Goal: Task Accomplishment & Management: Manage account settings

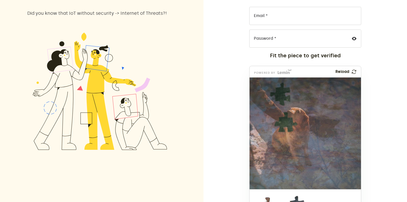
scroll to position [83, 0]
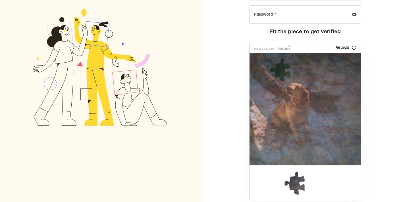
drag, startPoint x: 255, startPoint y: 196, endPoint x: 273, endPoint y: 110, distance: 88.0
click at [273, 110] on img at bounding box center [284, 136] width 257 height 112
drag, startPoint x: 289, startPoint y: 195, endPoint x: 276, endPoint y: 83, distance: 113.2
click at [276, 83] on img at bounding box center [242, 108] width 257 height 112
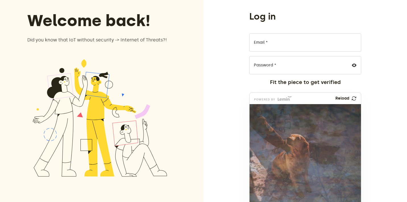
scroll to position [0, 0]
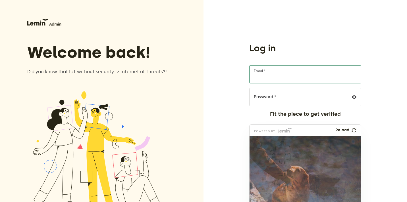
click at [286, 74] on input "Email *" at bounding box center [305, 74] width 112 height 18
type input "[EMAIL_ADDRESS][DOMAIN_NAME]"
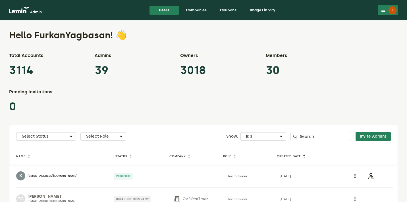
click at [200, 9] on link "Companies" at bounding box center [196, 10] width 30 height 9
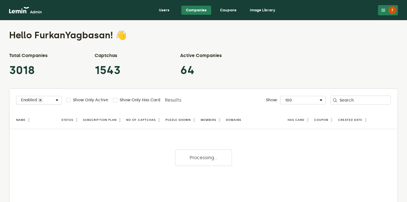
click at [46, 99] on div "Select Status Enabled" at bounding box center [38, 101] width 45 height 7
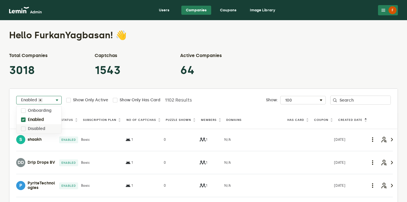
click at [41, 130] on label "Disabled" at bounding box center [36, 129] width 17 height 5
checkbox input "true"
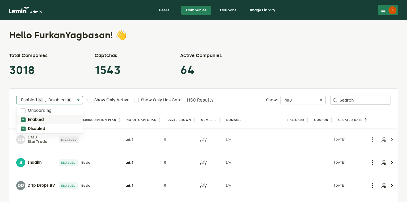
click at [46, 118] on div "Enabled" at bounding box center [49, 119] width 66 height 9
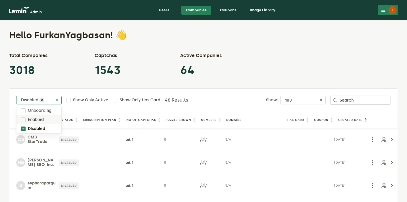
click at [46, 118] on div "Enabled" at bounding box center [38, 119] width 45 height 9
checkbox input "true"
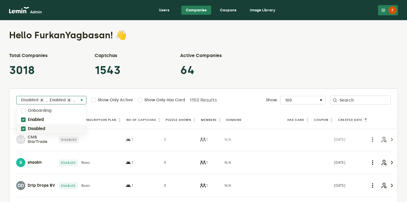
click at [42, 127] on label "Disabled" at bounding box center [36, 129] width 17 height 5
checkbox input "false"
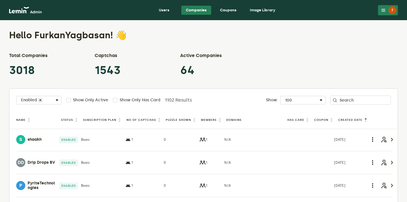
click at [243, 56] on div "Total Companies 3018 Captchas 1543 Active Companies 64" at bounding box center [203, 64] width 388 height 25
click at [182, 116] on div "Name Status Subscription Plan No Of Captchas Puzzle Shown Members Domains Has C…" at bounding box center [203, 120] width 388 height 17
click at [178, 122] on th "Puzzle Shown" at bounding box center [181, 120] width 35 height 8
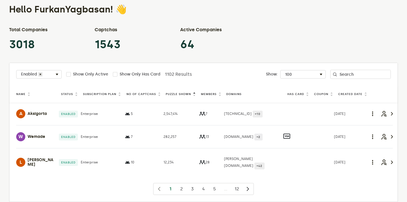
scroll to position [30, 0]
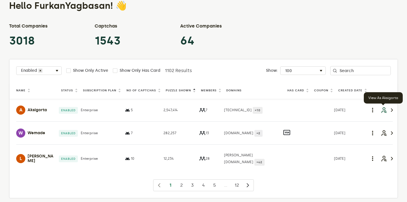
click at [384, 112] on icon "button" at bounding box center [383, 110] width 7 height 7
click at [381, 105] on td "Status Deactivate Company" at bounding box center [379, 110] width 26 height 23
click at [381, 107] on icon "button" at bounding box center [383, 110] width 7 height 7
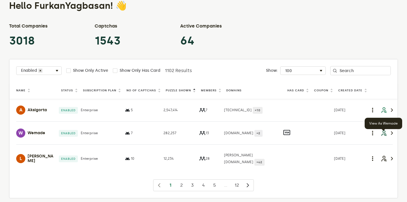
click at [383, 134] on icon "button" at bounding box center [383, 133] width 7 height 7
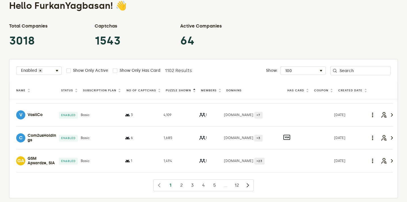
scroll to position [70, 0]
